Goal: Task Accomplishment & Management: Manage account settings

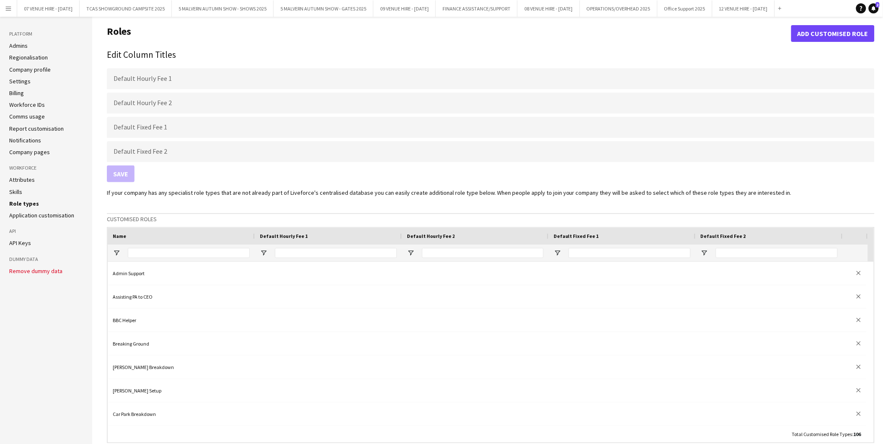
scroll to position [2092, 0]
click at [214, 8] on button "5 MALVERN AUTUMN SHOW - SHOWS 2025 Close" at bounding box center [223, 8] width 102 height 16
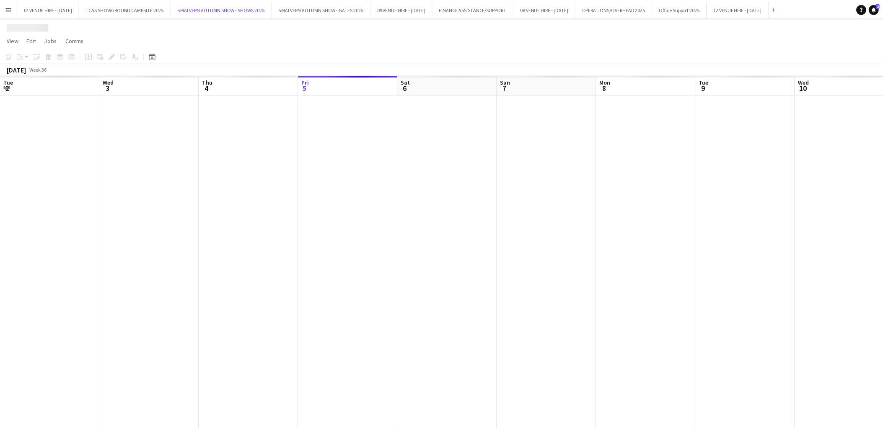
scroll to position [0, 200]
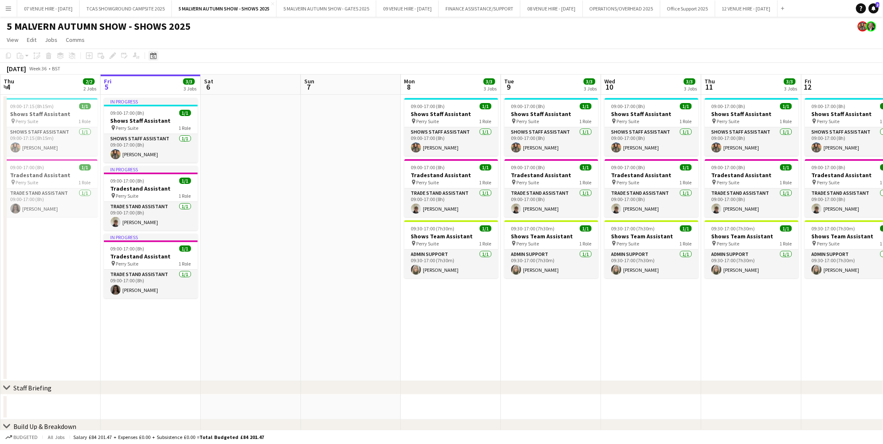
click at [154, 58] on icon "Date picker" at bounding box center [153, 55] width 7 height 7
click at [219, 85] on span "Next month" at bounding box center [220, 84] width 17 height 17
click at [201, 81] on span "Previous month" at bounding box center [204, 84] width 17 height 17
click at [154, 156] on span "22" at bounding box center [155, 160] width 10 height 10
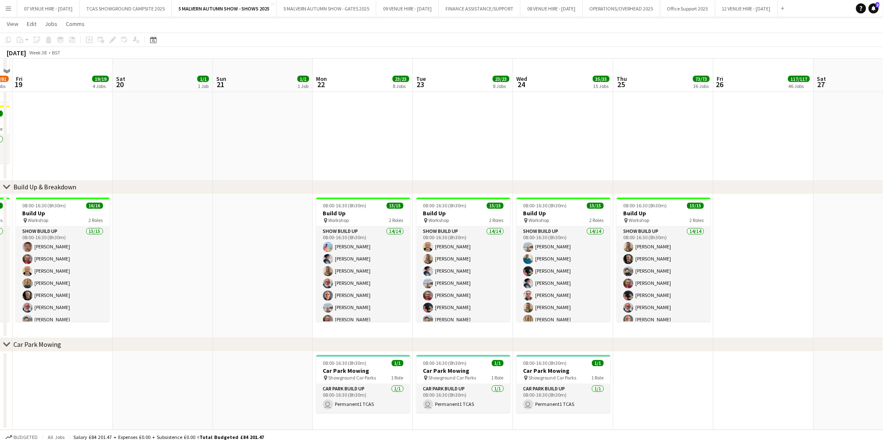
scroll to position [559, 0]
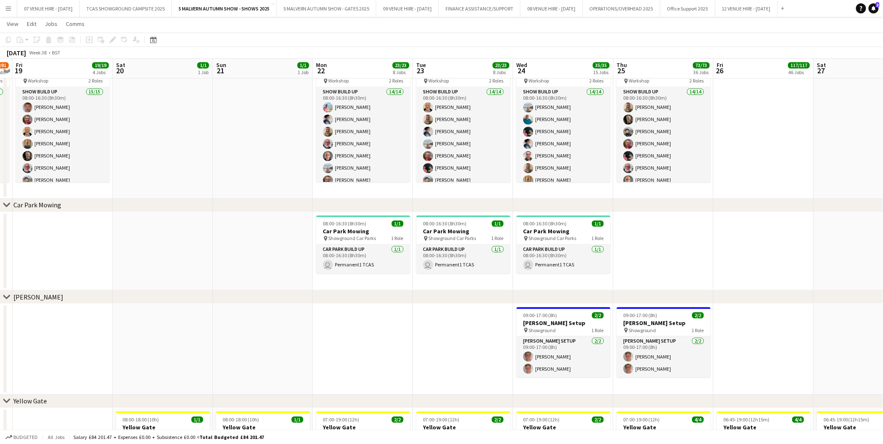
drag, startPoint x: 657, startPoint y: 230, endPoint x: 464, endPoint y: 230, distance: 193.2
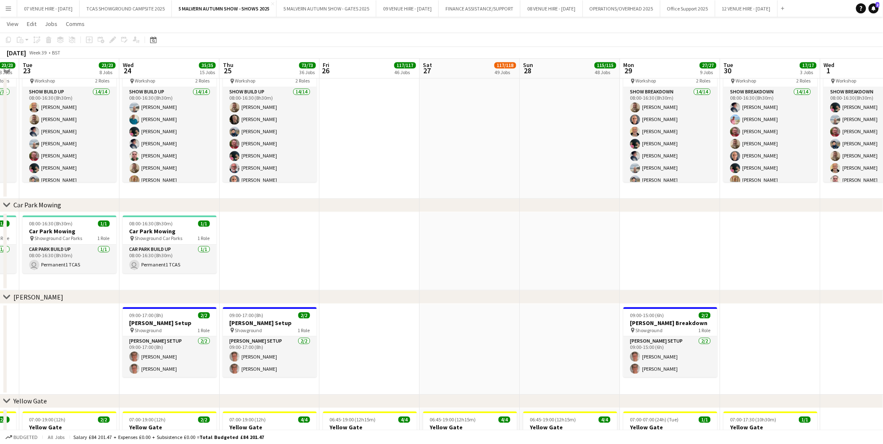
drag, startPoint x: 632, startPoint y: 236, endPoint x: 489, endPoint y: 237, distance: 143.3
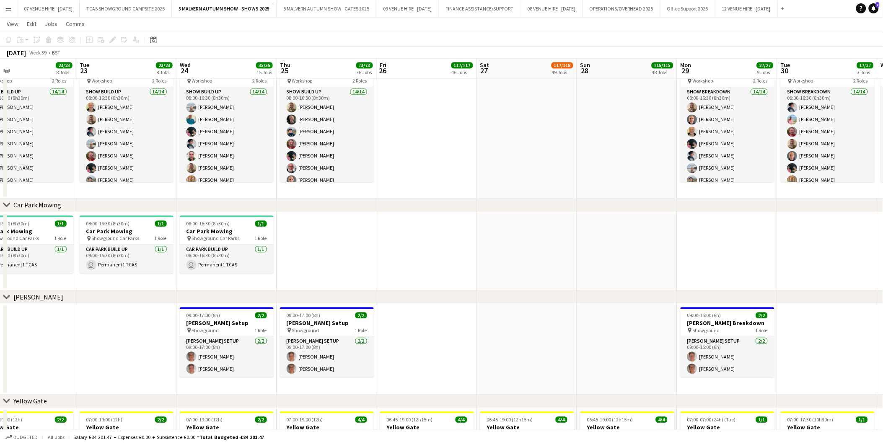
drag, startPoint x: 726, startPoint y: 257, endPoint x: 565, endPoint y: 243, distance: 162.0
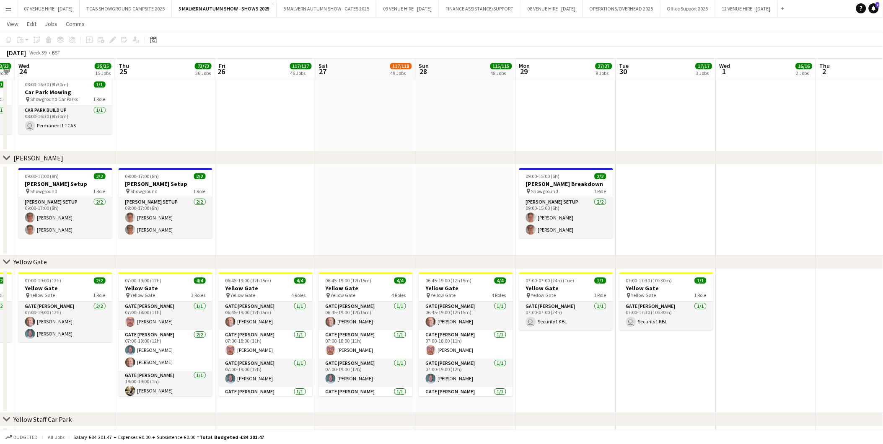
scroll to position [0, 203]
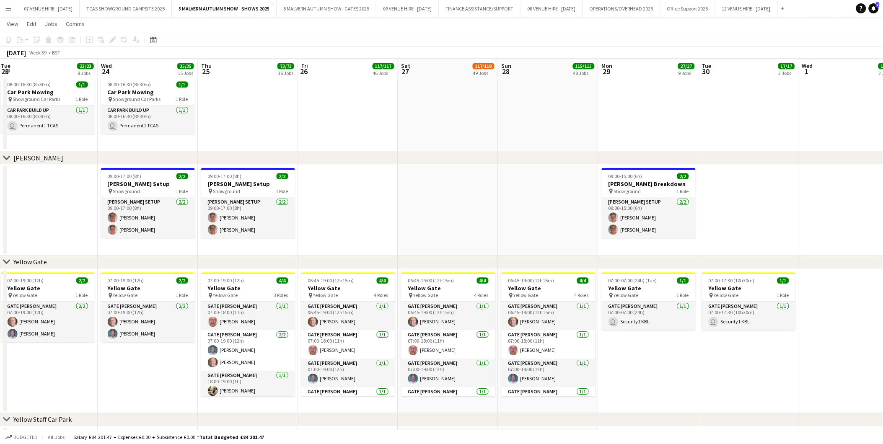
drag, startPoint x: 321, startPoint y: 237, endPoint x: 404, endPoint y: 236, distance: 83.0
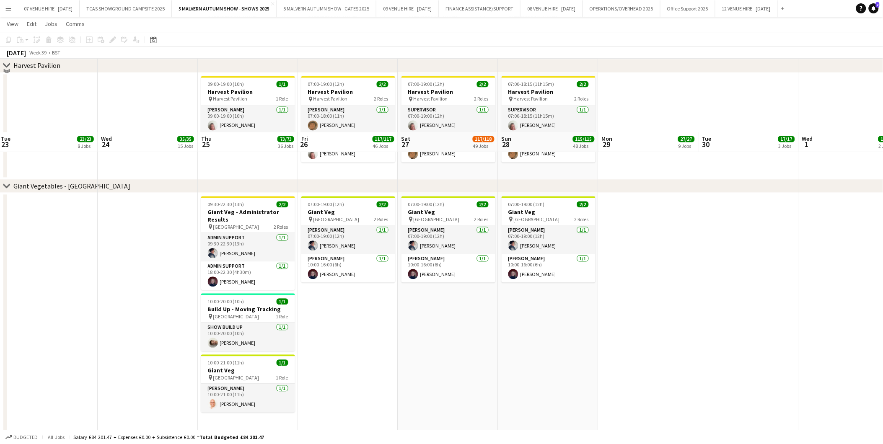
scroll to position [1770, 0]
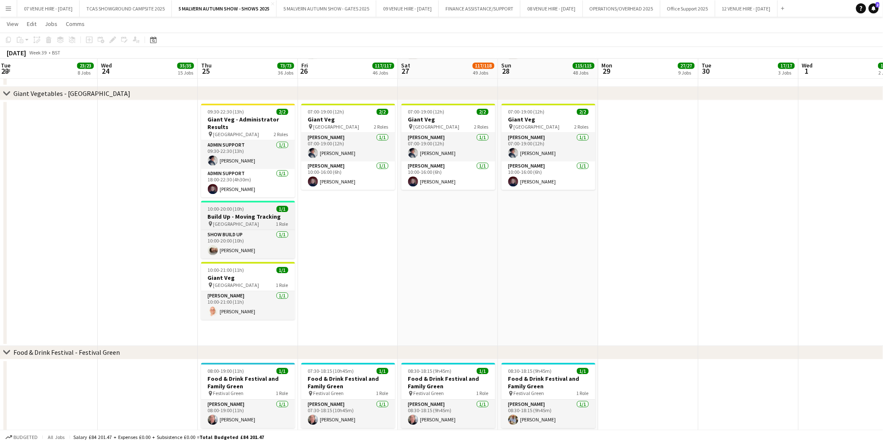
click at [255, 213] on h3 "Build Up - Moving Tracking" at bounding box center [248, 217] width 94 height 8
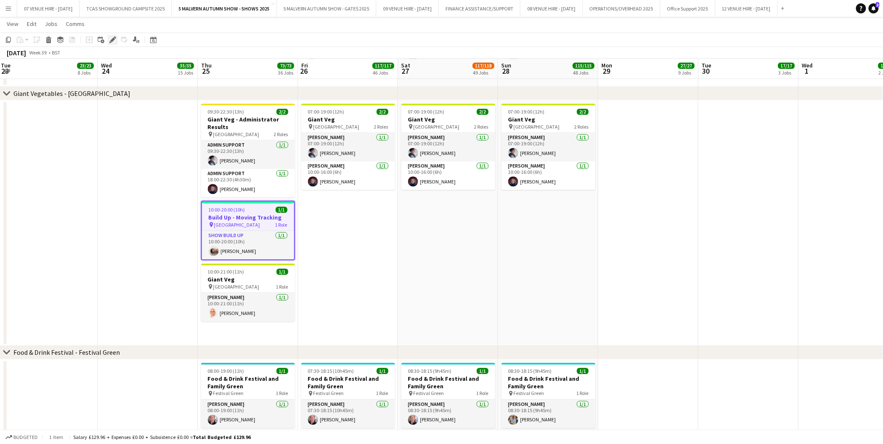
click at [109, 36] on div "Edit" at bounding box center [113, 40] width 10 height 10
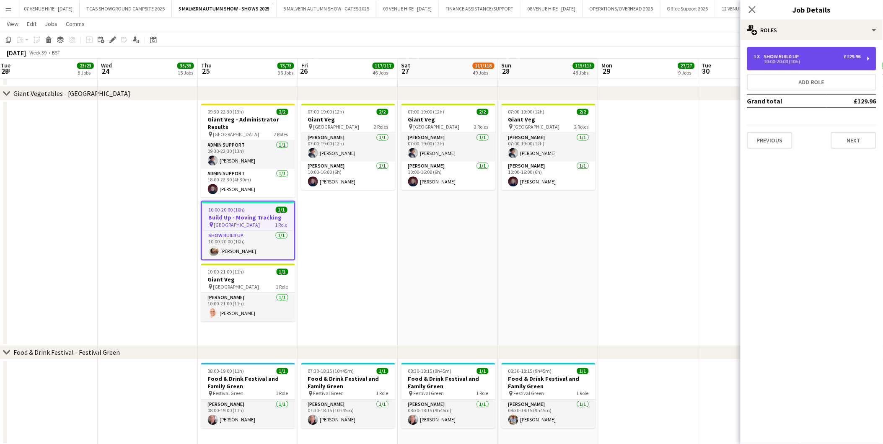
click at [779, 57] on div "Show Build Up" at bounding box center [783, 57] width 39 height 6
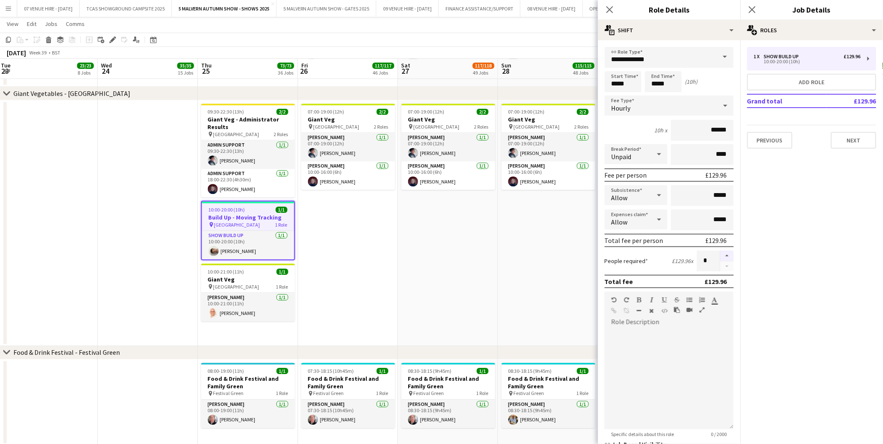
click at [720, 254] on button "button" at bounding box center [726, 256] width 13 height 11
type input "*"
click at [471, 287] on app-date-cell "07:00-19:00 (12h) 2/2 Giant Veg pin Kildare Hall 2 Roles [PERSON_NAME] [DATE] 0…" at bounding box center [448, 223] width 100 height 246
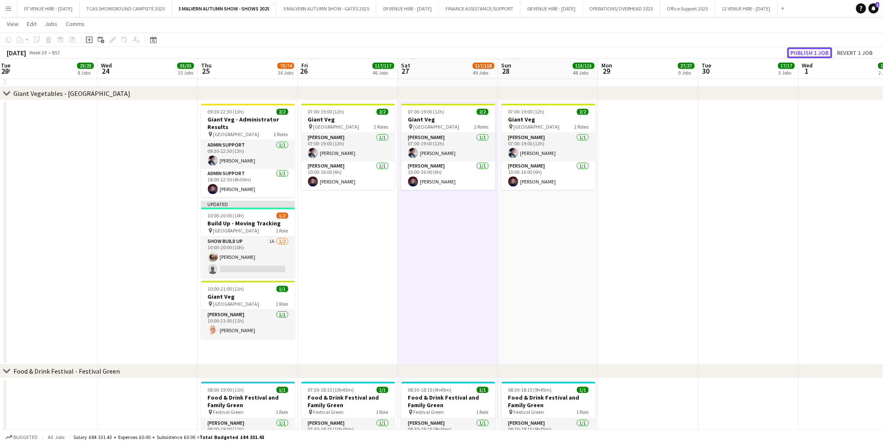
click at [811, 53] on button "Publish 1 job" at bounding box center [810, 52] width 45 height 11
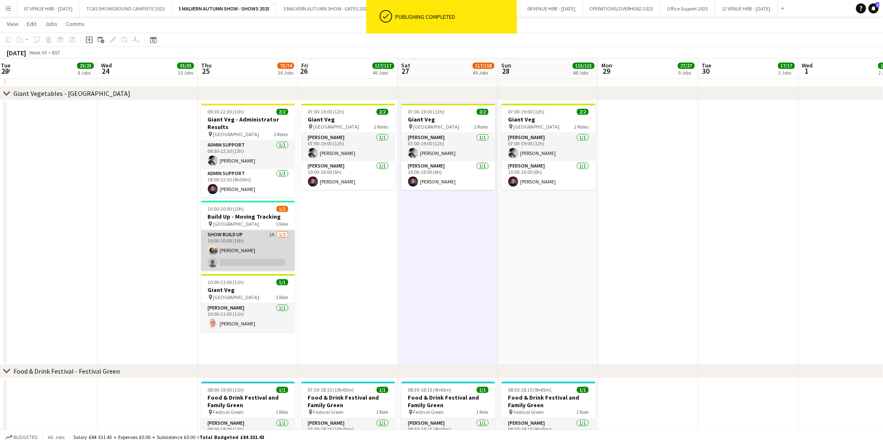
click at [256, 256] on app-card-role "Show Build Up 1A [DATE] 10:00-20:00 (10h) [PERSON_NAME] single-neutral-actions" at bounding box center [248, 250] width 94 height 41
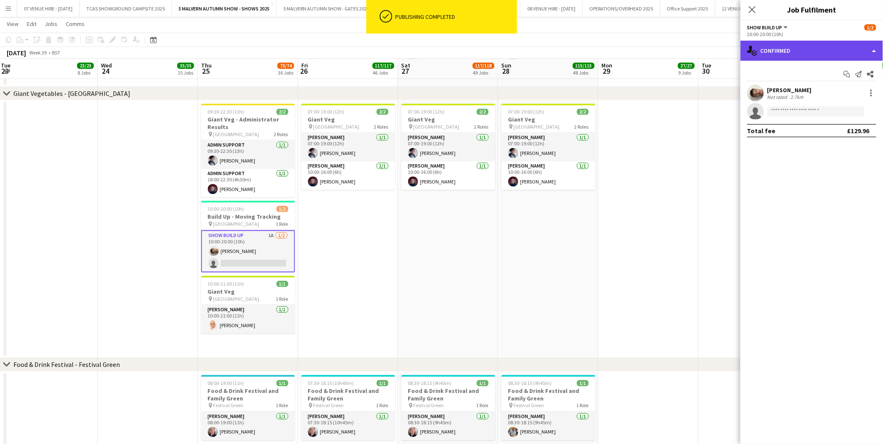
click at [787, 59] on div "single-neutral-actions-check-2 Confirmed" at bounding box center [812, 51] width 143 height 20
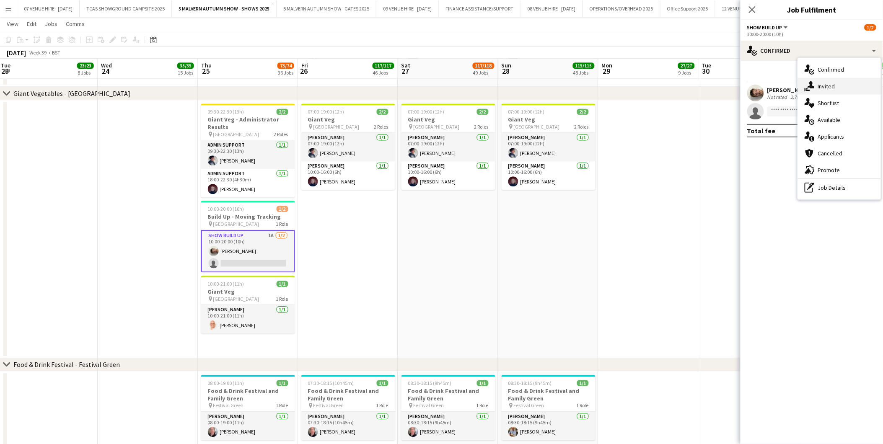
click at [820, 88] on span "Invited" at bounding box center [826, 87] width 17 height 8
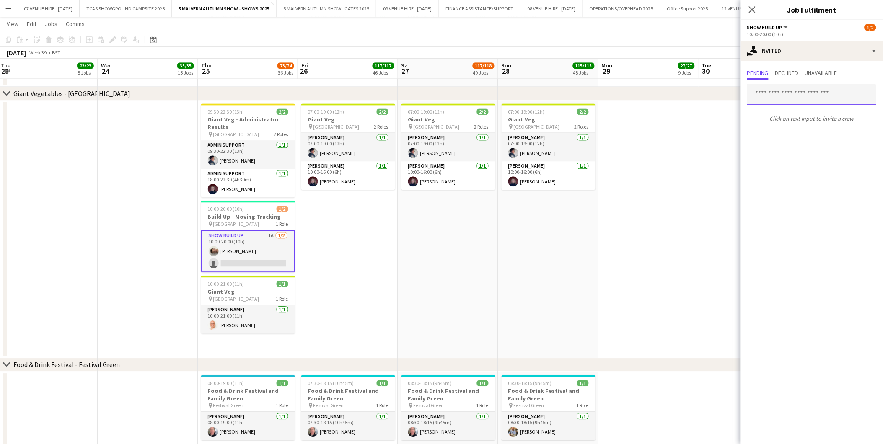
click at [787, 94] on input "text" at bounding box center [811, 94] width 129 height 21
type input "****"
click at [790, 119] on span "[EMAIL_ADDRESS][DOMAIN_NAME]" at bounding box center [812, 121] width 116 height 7
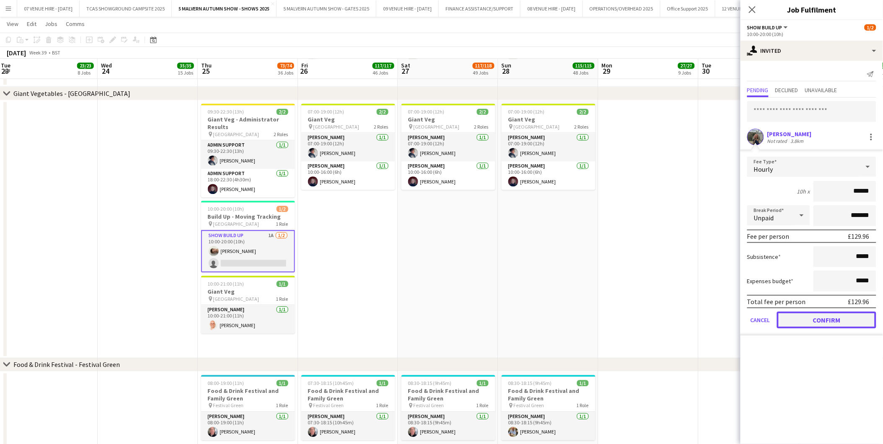
click at [786, 317] on button "Confirm" at bounding box center [826, 320] width 99 height 17
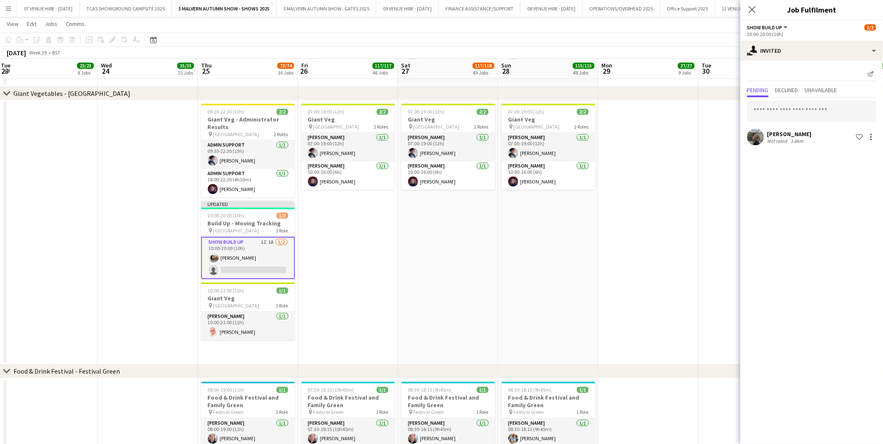
click at [692, 282] on app-date-cell at bounding box center [649, 232] width 100 height 265
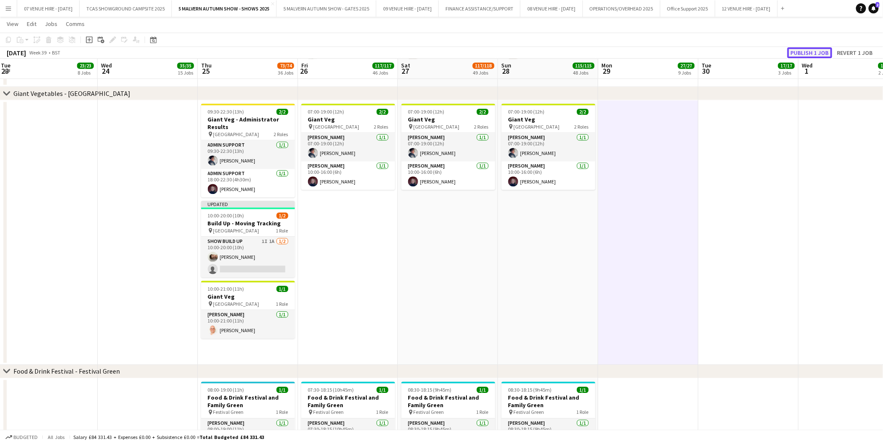
click at [829, 52] on button "Publish 1 job" at bounding box center [810, 52] width 45 height 11
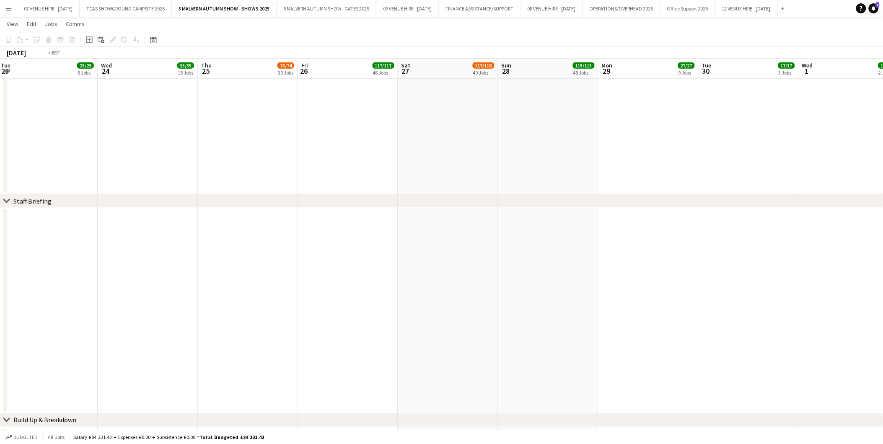
scroll to position [0, 200]
drag, startPoint x: 136, startPoint y: 273, endPoint x: 539, endPoint y: 302, distance: 403.8
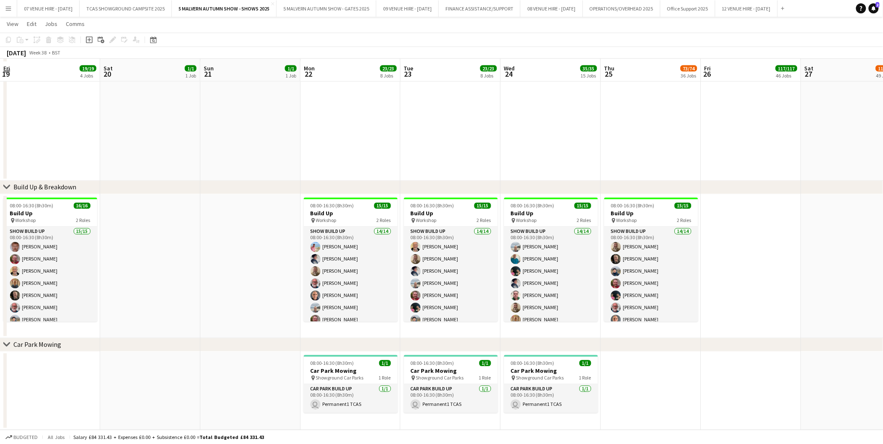
scroll to position [605, 0]
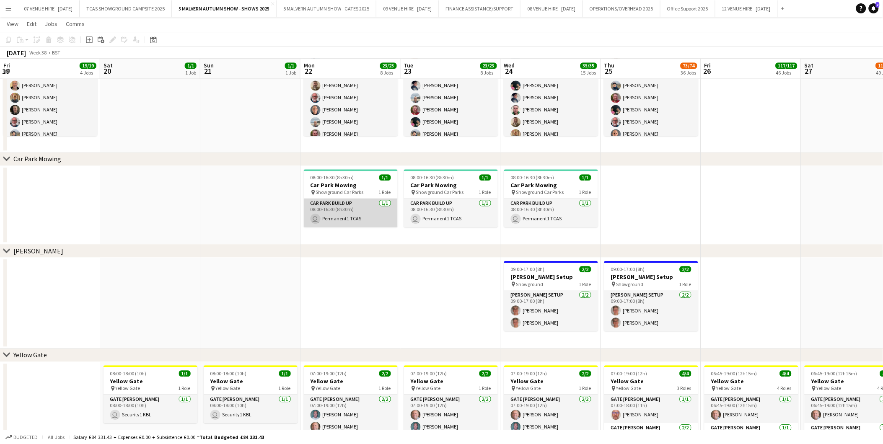
click at [356, 216] on app-card-role "Car Park Build Up [DATE] 08:00-16:30 (8h30m) user Permanent1 TCAS" at bounding box center [351, 213] width 94 height 29
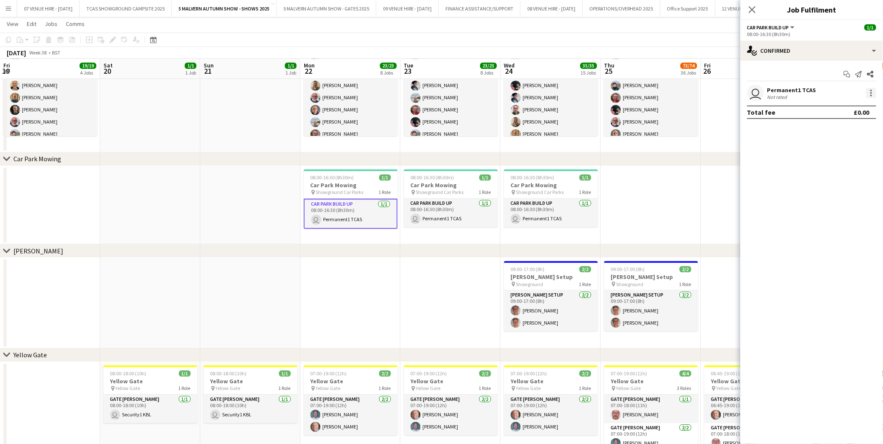
click at [874, 91] on div at bounding box center [871, 93] width 10 height 10
click at [844, 192] on span "Remove" at bounding box center [844, 189] width 52 height 8
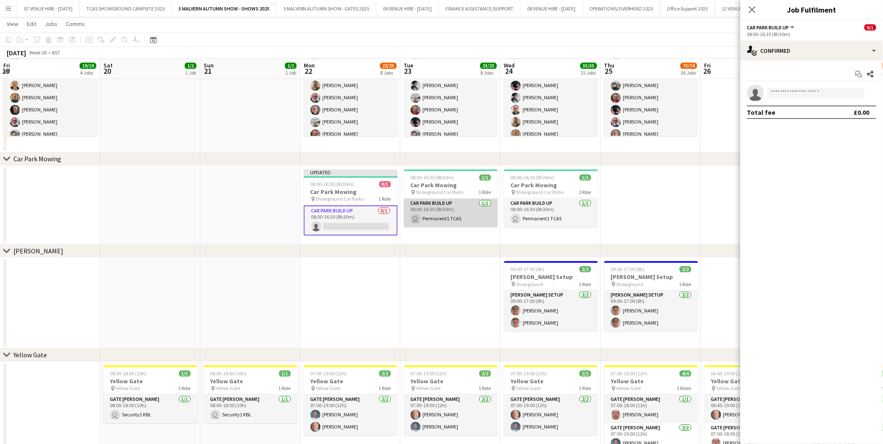
click at [477, 216] on app-card-role "Car Park Build Up [DATE] 08:00-16:30 (8h30m) user Permanent1 TCAS" at bounding box center [451, 213] width 94 height 29
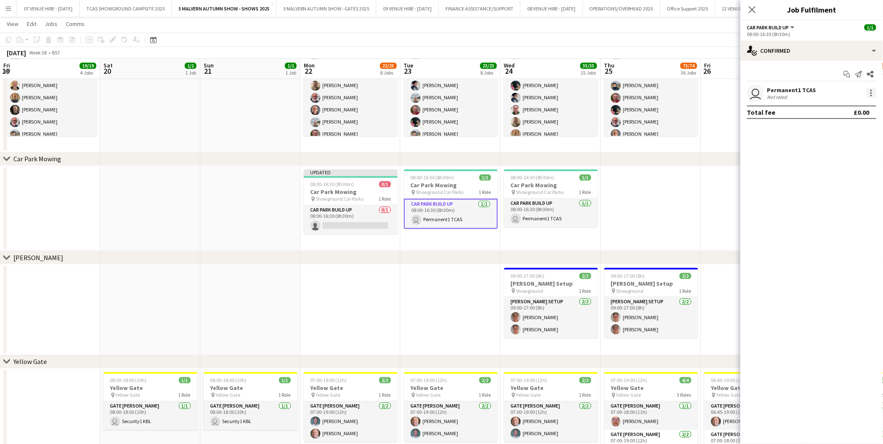
click at [871, 90] on div at bounding box center [872, 91] width 2 height 2
click at [837, 189] on span "Remove" at bounding box center [830, 188] width 25 height 7
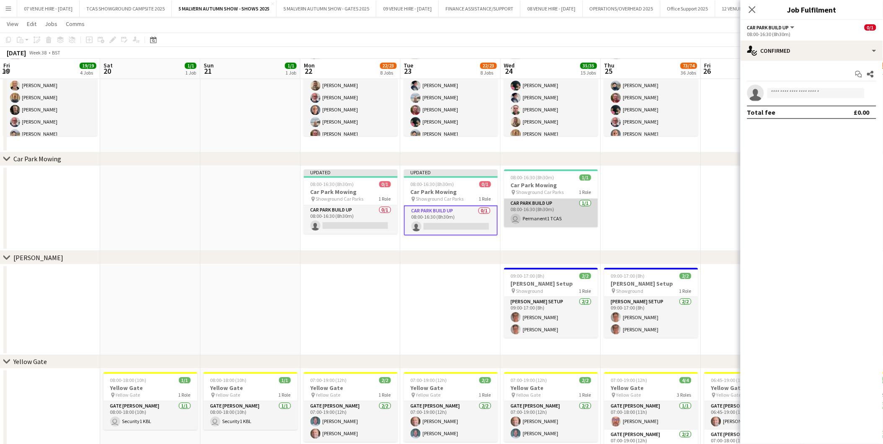
click at [542, 220] on app-card-role "Car Park Build Up [DATE] 08:00-16:30 (8h30m) user Permanent1 TCAS" at bounding box center [551, 213] width 94 height 29
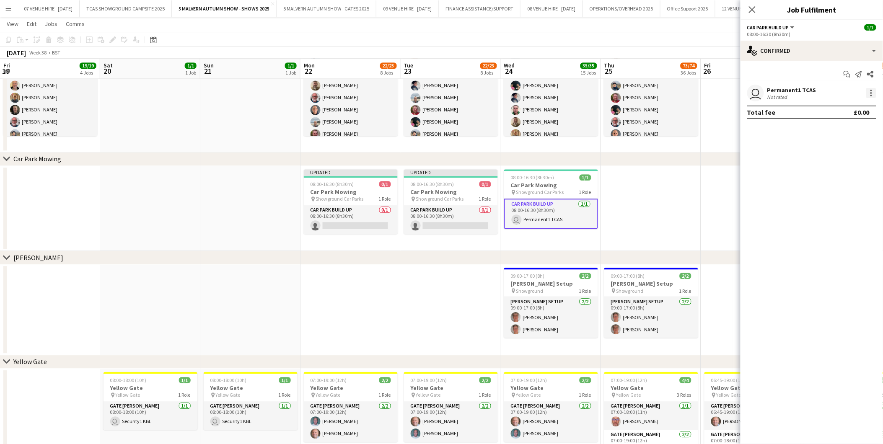
click at [870, 92] on div at bounding box center [871, 93] width 10 height 10
click at [835, 187] on span "Remove" at bounding box center [830, 188] width 25 height 7
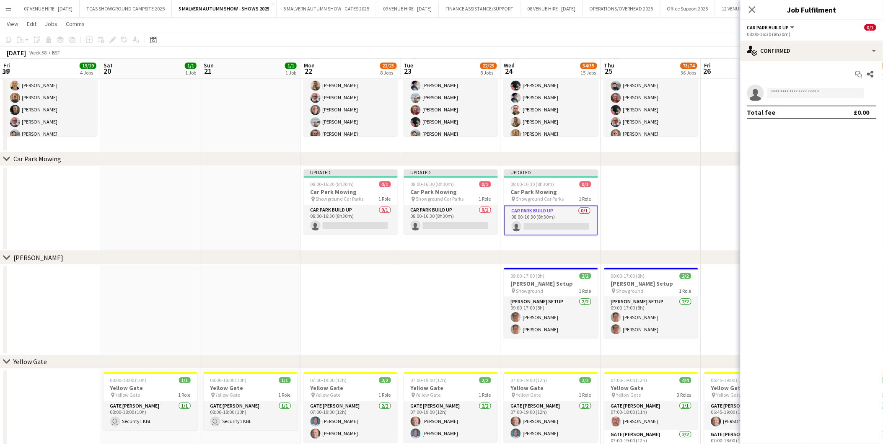
click at [667, 215] on app-date-cell at bounding box center [651, 209] width 100 height 86
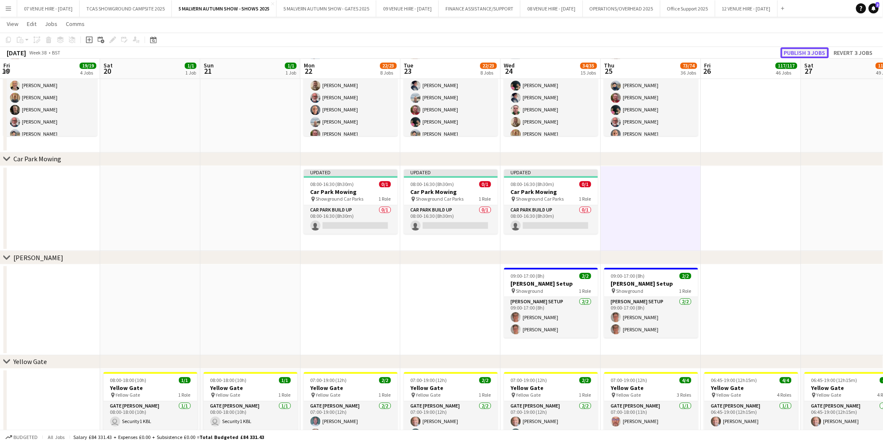
click at [795, 52] on button "Publish 3 jobs" at bounding box center [805, 52] width 48 height 11
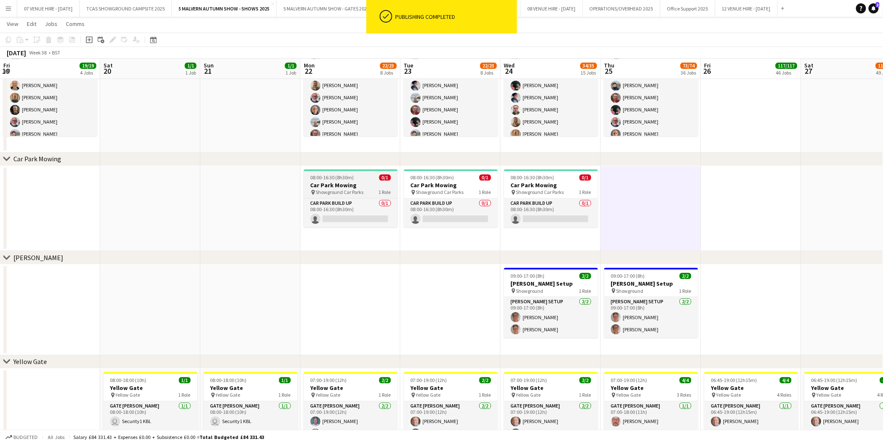
click at [361, 179] on div "08:00-16:30 (8h30m) 0/1" at bounding box center [351, 177] width 94 height 6
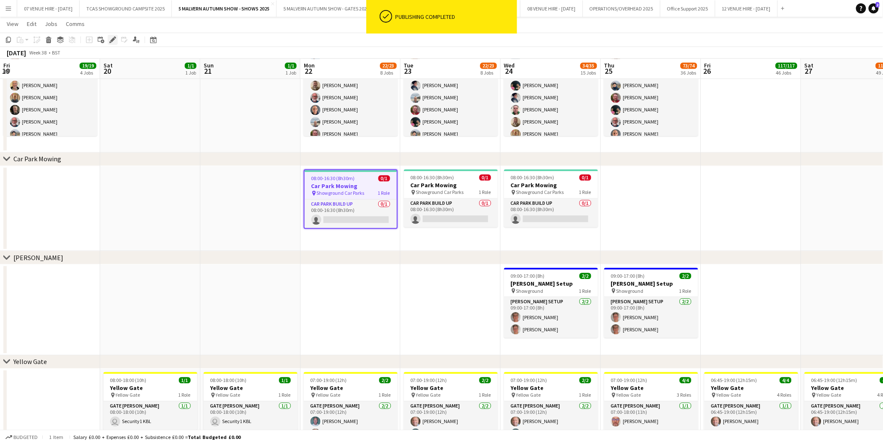
click at [114, 38] on icon "Edit" at bounding box center [112, 39] width 7 height 7
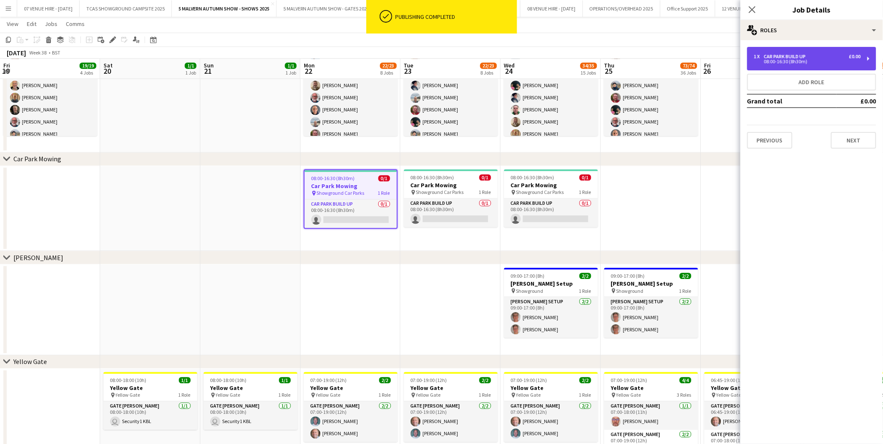
click at [801, 55] on div "Car Park Build Up" at bounding box center [786, 57] width 45 height 6
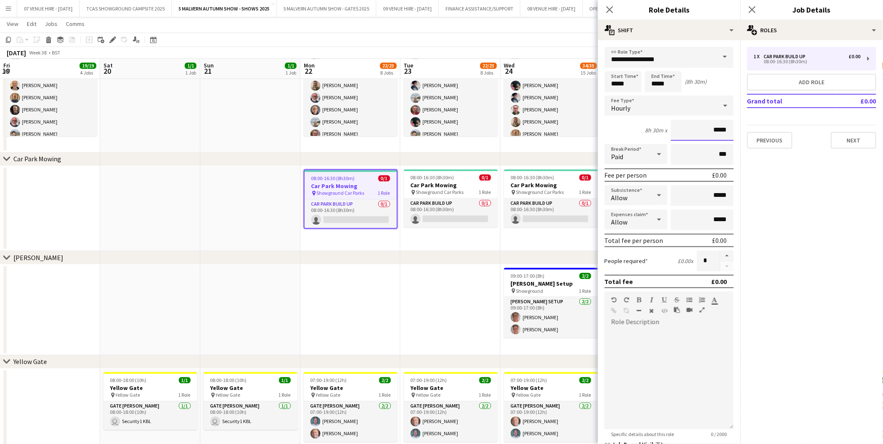
drag, startPoint x: 724, startPoint y: 129, endPoint x: 709, endPoint y: 129, distance: 15.1
click at [709, 129] on input "*****" at bounding box center [702, 130] width 63 height 21
type input "******"
click at [657, 153] on icon at bounding box center [659, 154] width 4 height 2
click at [638, 193] on mat-option "Unpaid" at bounding box center [635, 197] width 60 height 21
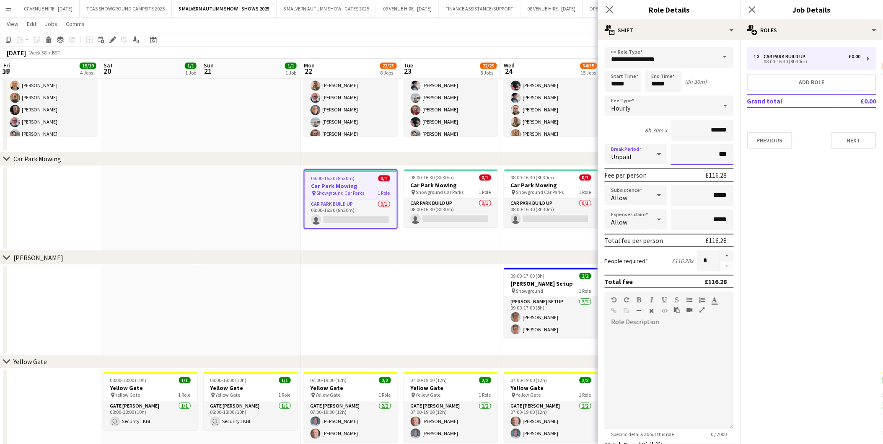
click at [695, 153] on input "***" at bounding box center [702, 154] width 63 height 21
type input "****"
click at [437, 272] on app-date-cell at bounding box center [451, 309] width 100 height 91
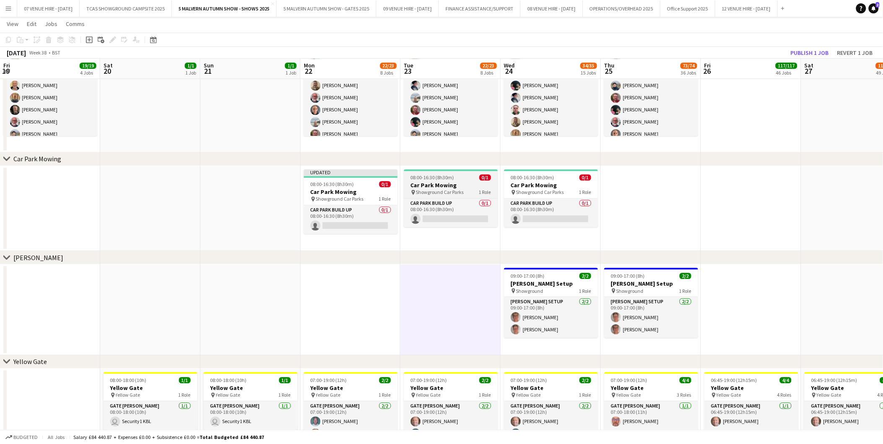
click at [441, 187] on h3 "Car Park Mowing" at bounding box center [451, 185] width 94 height 8
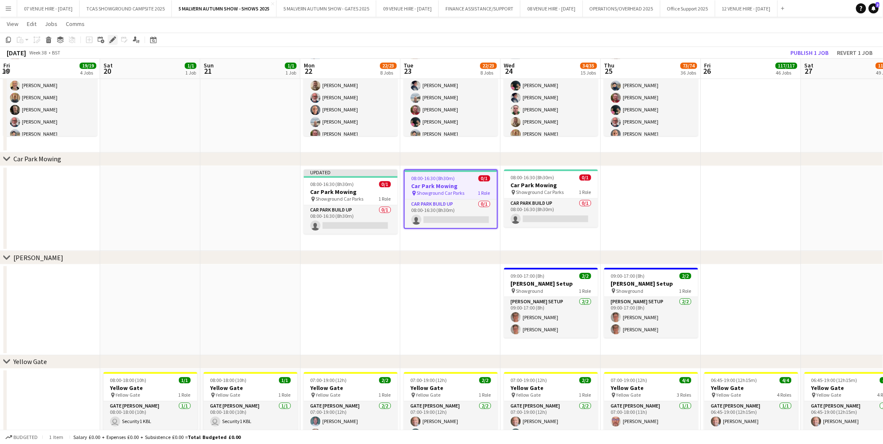
click at [114, 39] on icon at bounding box center [112, 40] width 5 height 5
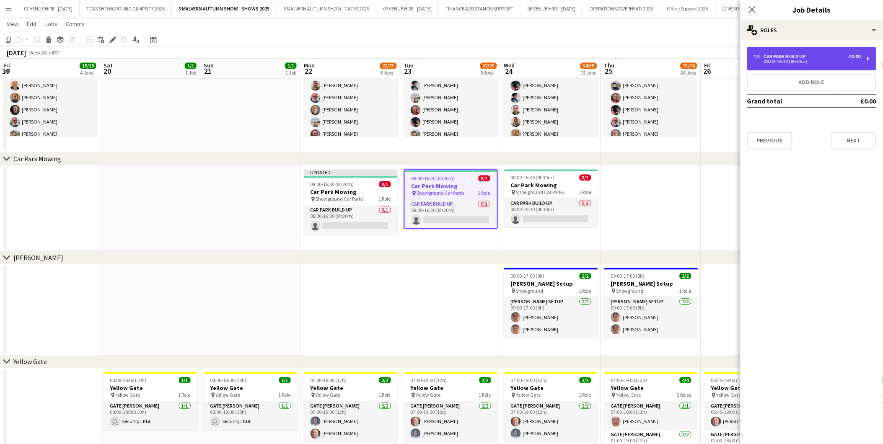
click at [805, 55] on div "Car Park Build Up" at bounding box center [786, 57] width 45 height 6
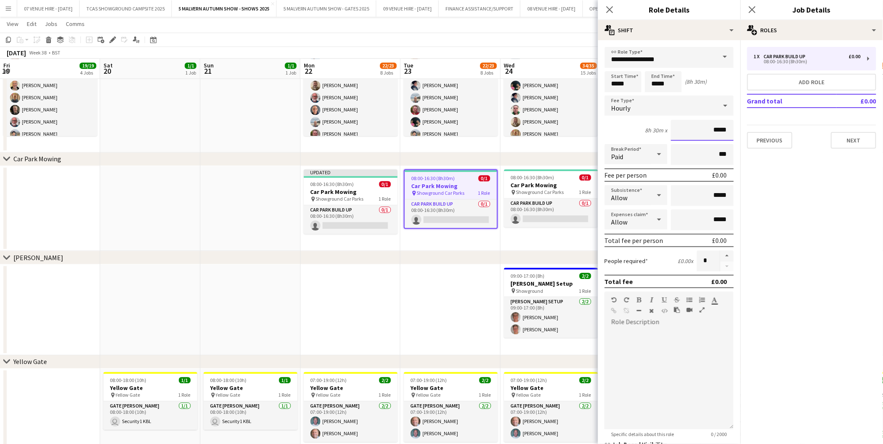
drag, startPoint x: 724, startPoint y: 126, endPoint x: 708, endPoint y: 128, distance: 15.6
click at [708, 128] on input "*****" at bounding box center [702, 130] width 63 height 21
type input "******"
click at [654, 149] on icon at bounding box center [659, 154] width 10 height 17
click at [624, 194] on span "Unpaid" at bounding box center [635, 198] width 46 height 8
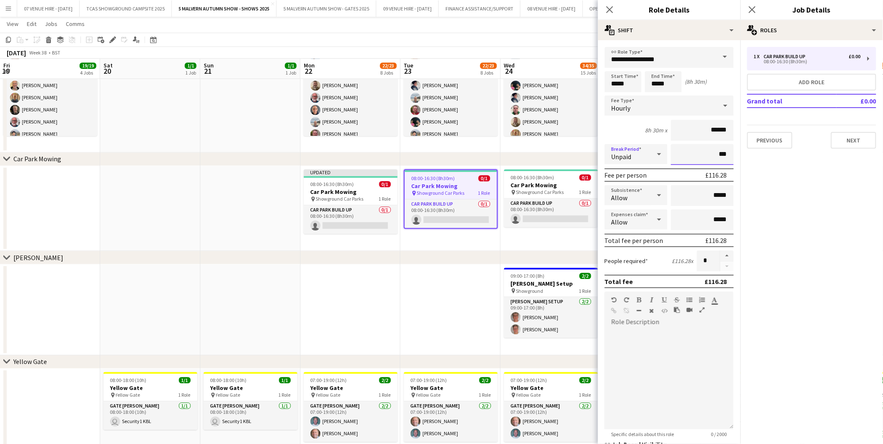
click at [702, 153] on input "***" at bounding box center [702, 154] width 63 height 21
type input "****"
click at [479, 255] on div "chevron-right [PERSON_NAME]" at bounding box center [441, 257] width 883 height 13
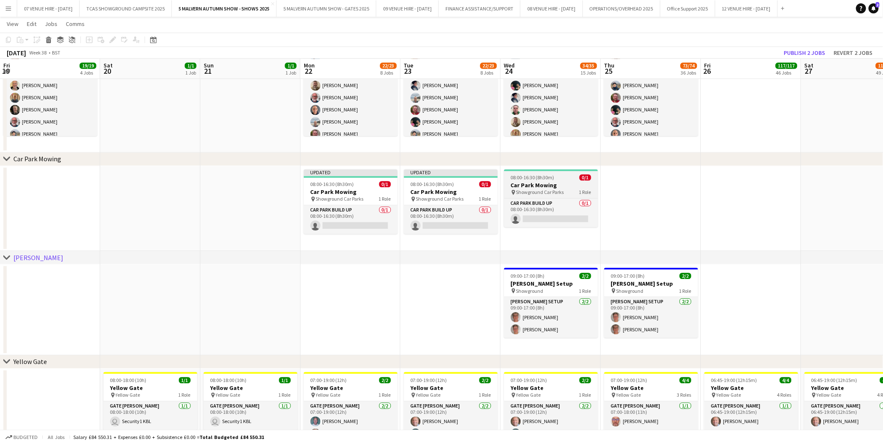
click at [536, 182] on h3 "Car Park Mowing" at bounding box center [551, 185] width 94 height 8
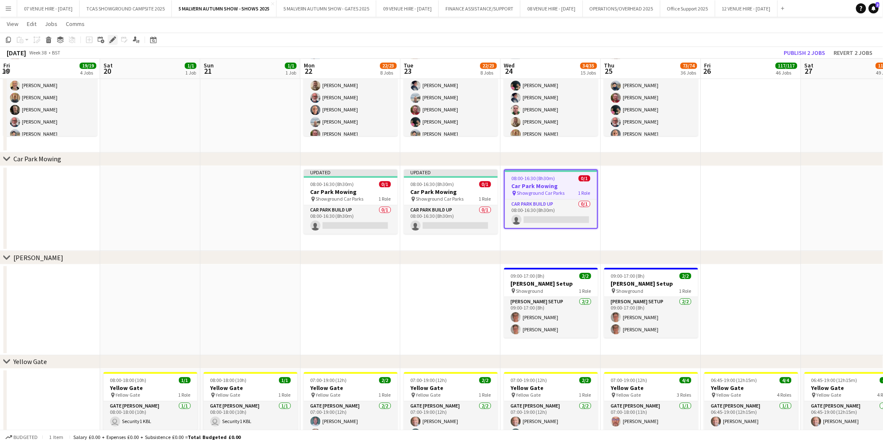
click at [110, 38] on icon "Edit" at bounding box center [112, 39] width 7 height 7
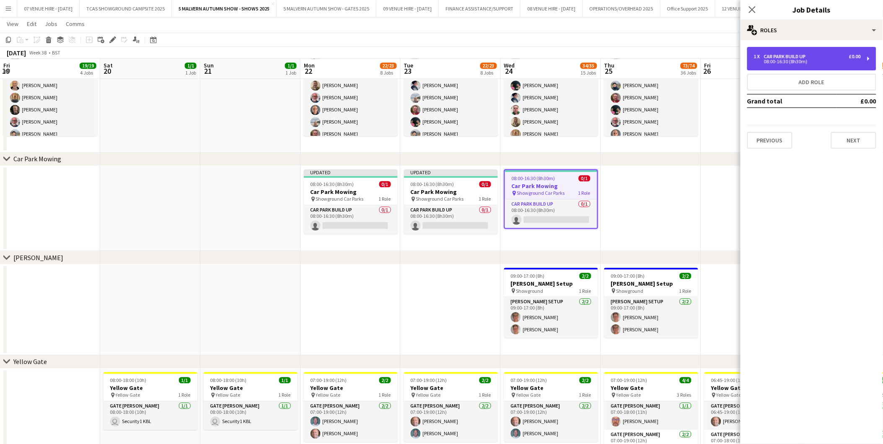
click at [780, 60] on div "08:00-16:30 (8h30m)" at bounding box center [807, 62] width 107 height 4
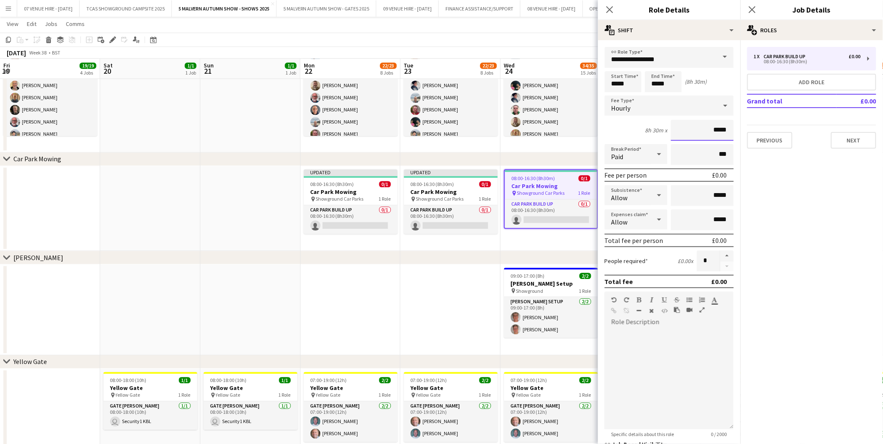
drag, startPoint x: 723, startPoint y: 126, endPoint x: 710, endPoint y: 126, distance: 13.4
click at [710, 126] on input "*****" at bounding box center [702, 130] width 63 height 21
type input "******"
click at [656, 151] on icon at bounding box center [659, 154] width 10 height 17
click at [635, 194] on span "Unpaid" at bounding box center [635, 198] width 46 height 8
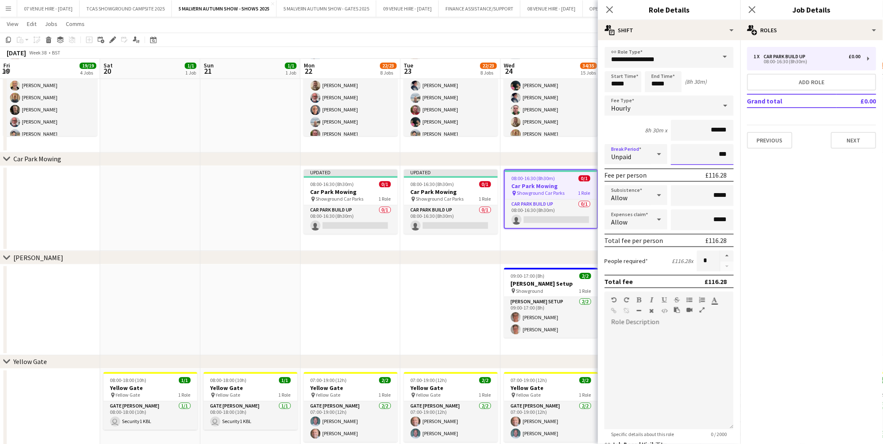
click at [688, 153] on input "***" at bounding box center [702, 154] width 63 height 21
type input "****"
click at [487, 264] on app-date-cell at bounding box center [451, 309] width 100 height 91
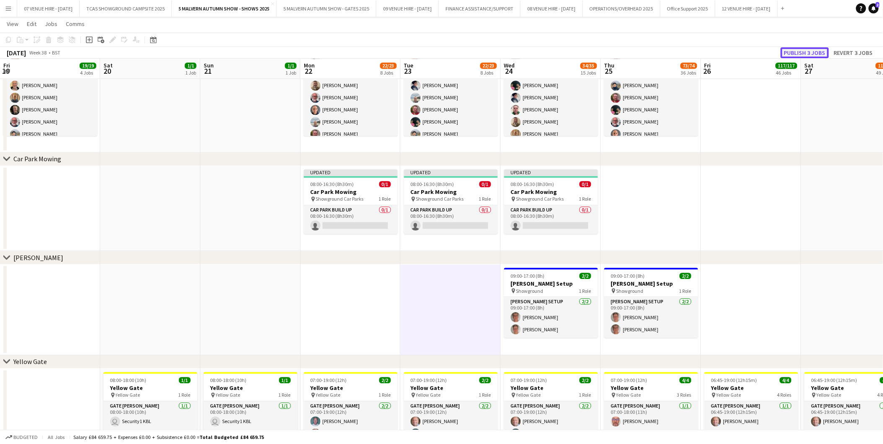
click at [819, 53] on button "Publish 3 jobs" at bounding box center [805, 52] width 48 height 11
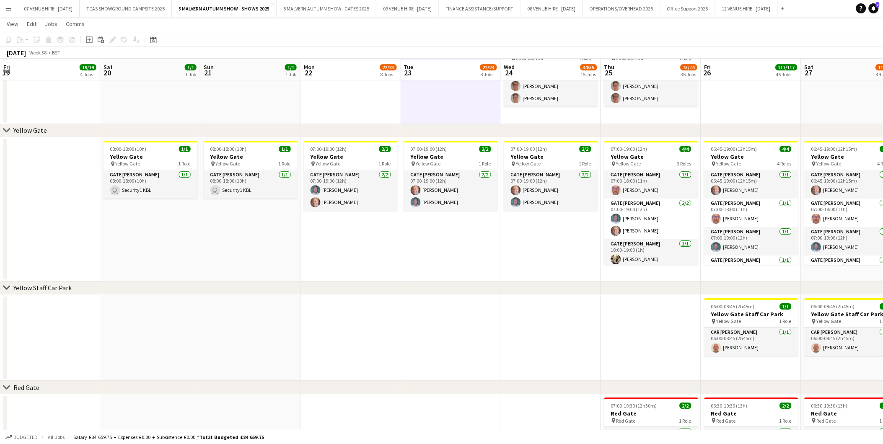
scroll to position [838, 0]
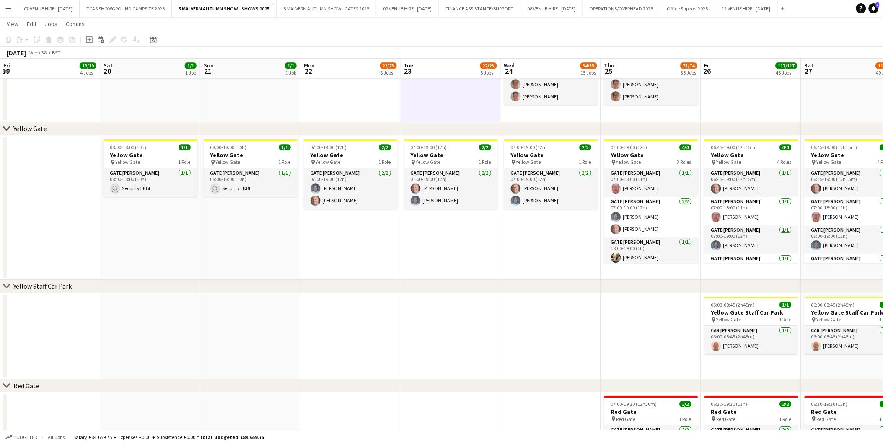
click at [533, 319] on app-date-cell at bounding box center [551, 336] width 100 height 86
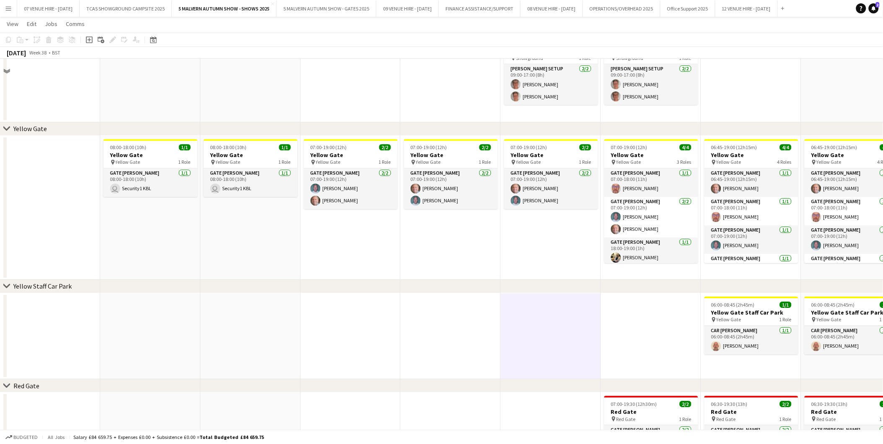
scroll to position [1647, 0]
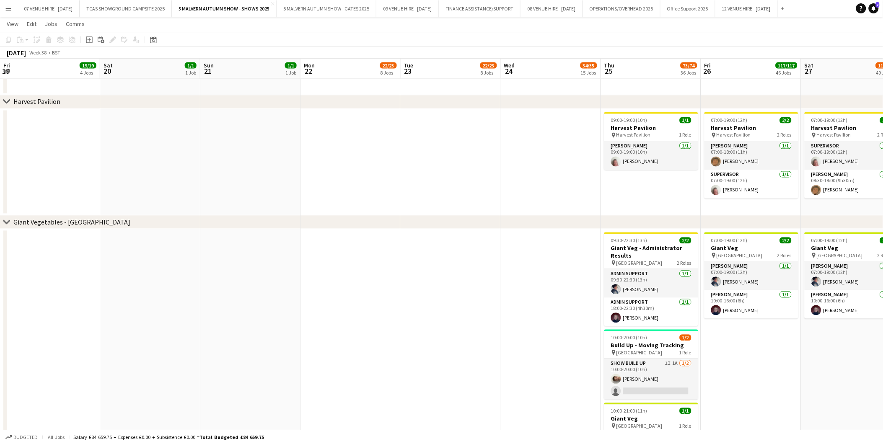
click at [501, 270] on app-date-cell at bounding box center [551, 358] width 100 height 258
